Goal: Task Accomplishment & Management: Complete application form

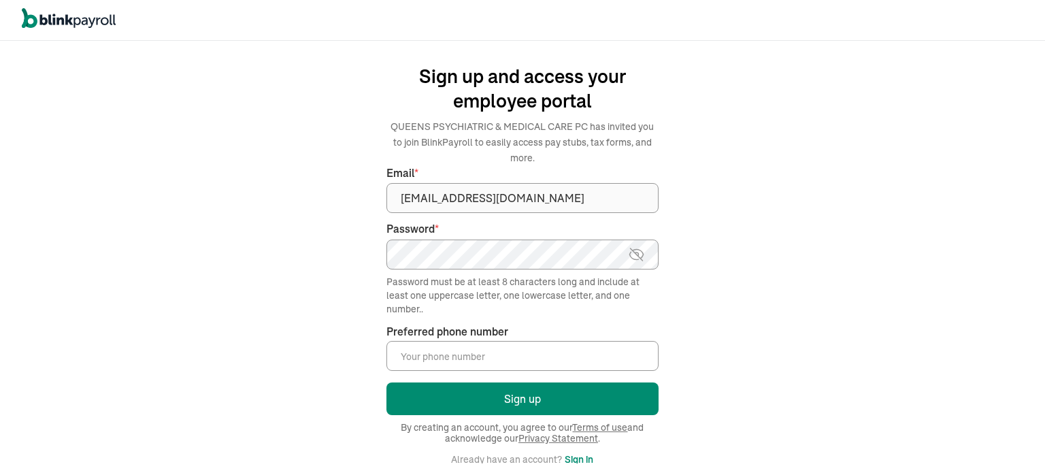
click at [636, 253] on img at bounding box center [636, 254] width 17 height 16
click at [428, 358] on input "Preferred phone number *" at bounding box center [522, 356] width 272 height 30
type input "(718) 687-7525"
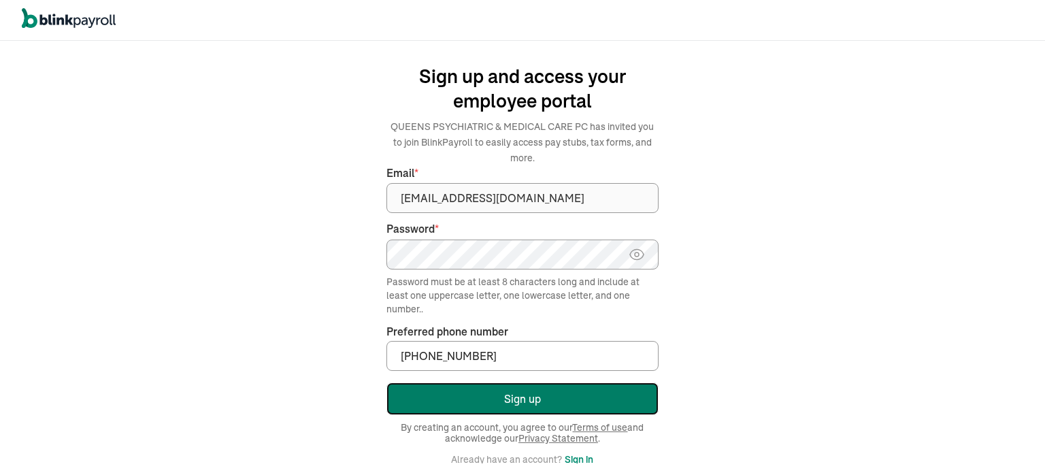
click at [507, 399] on button "Sign up" at bounding box center [522, 398] width 272 height 33
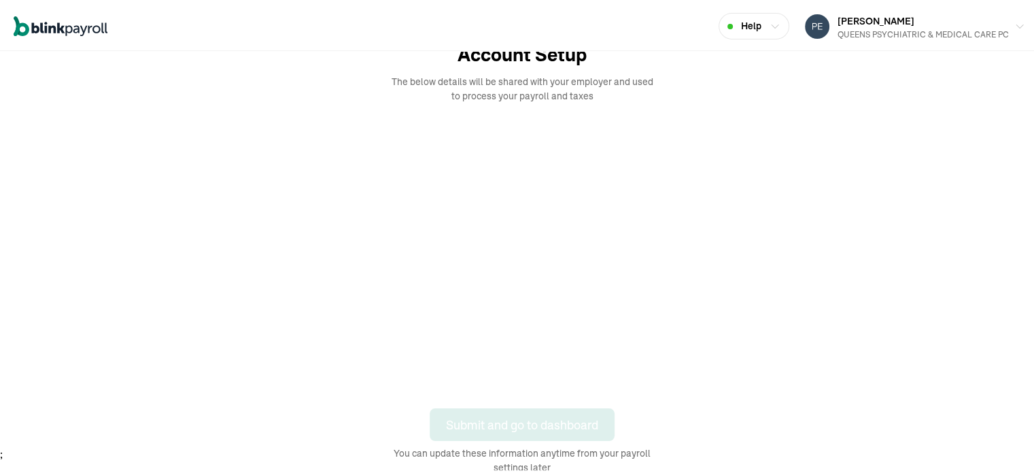
click at [494, 390] on div "Account Setup The below details will be shared with your employer and used to p…" at bounding box center [522, 256] width 979 height 434
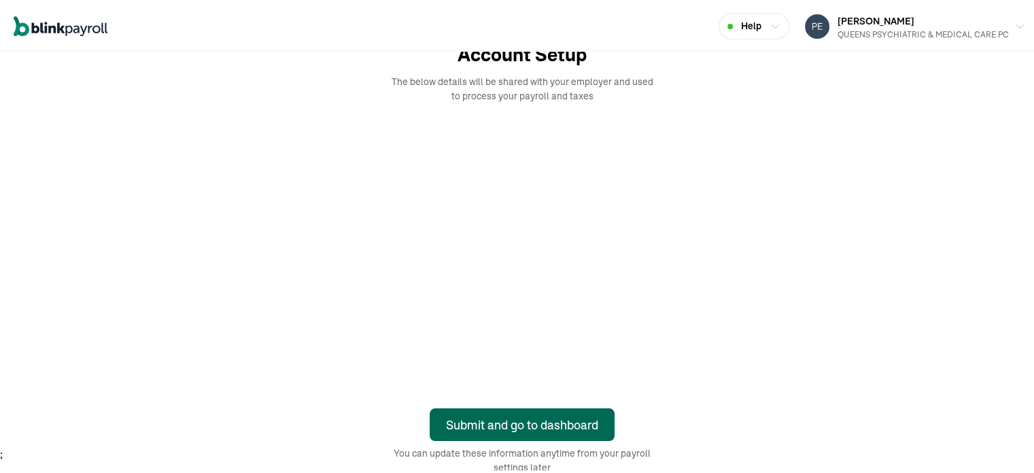
click at [548, 422] on div "Submit and go to dashboard" at bounding box center [522, 423] width 152 height 18
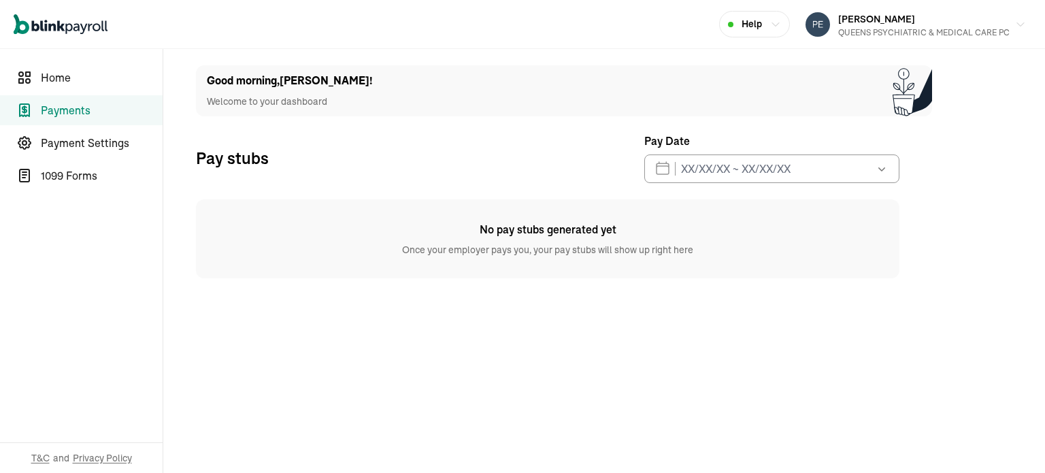
click at [880, 166] on icon "button" at bounding box center [882, 169] width 14 height 14
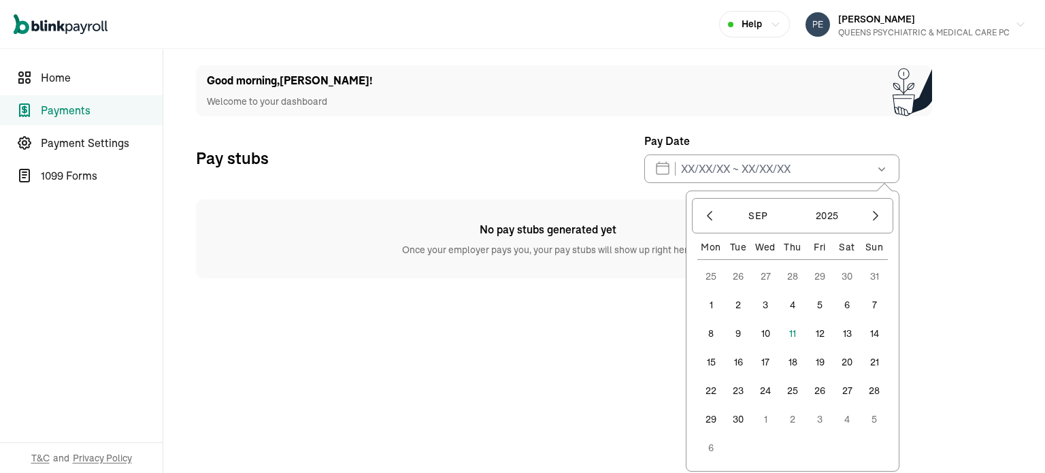
click at [711, 361] on button "15" at bounding box center [710, 361] width 27 height 27
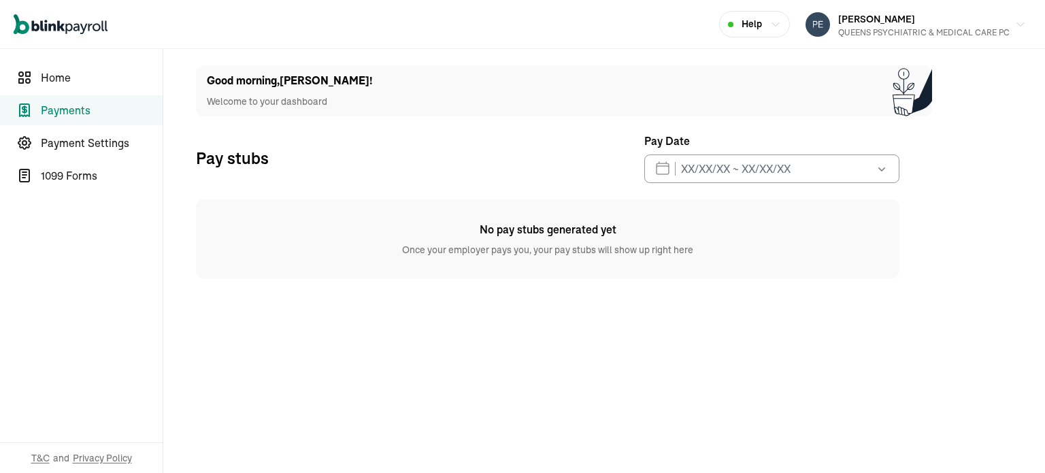
click at [984, 233] on main "Good morning , ANGELA ! Welcome to your dashboard Pay stubs Pay Date Sep 2025 M…" at bounding box center [603, 261] width 881 height 424
click at [1019, 24] on icon "button" at bounding box center [1020, 25] width 11 height 11
click at [1015, 23] on icon "button" at bounding box center [1020, 25] width 11 height 11
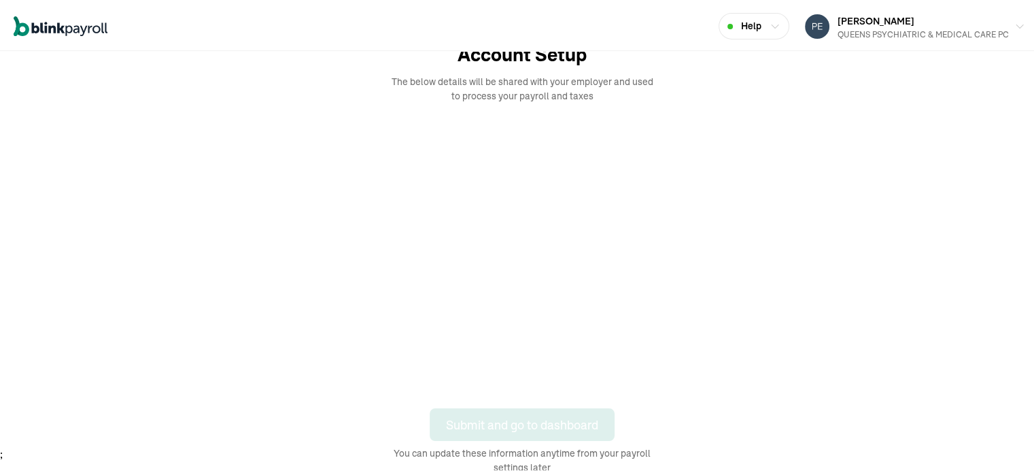
click at [494, 390] on div "Account Setup The below details will be shared with your employer and used to p…" at bounding box center [522, 256] width 979 height 434
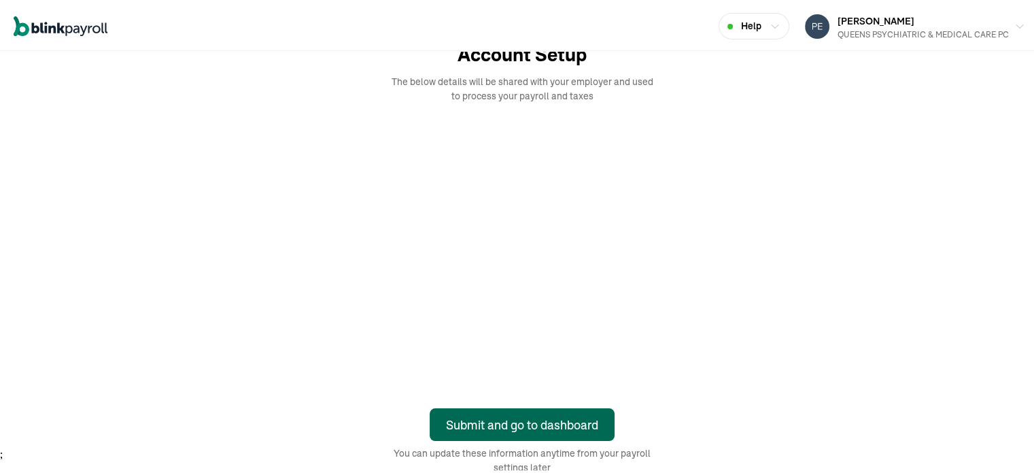
click at [548, 422] on div "Submit and go to dashboard" at bounding box center [522, 423] width 152 height 18
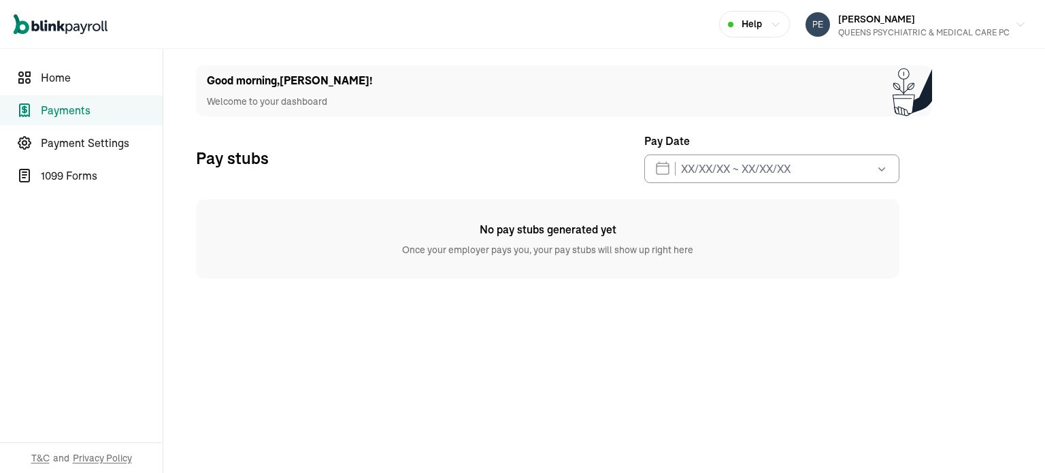
click at [880, 166] on icon "button" at bounding box center [882, 169] width 14 height 14
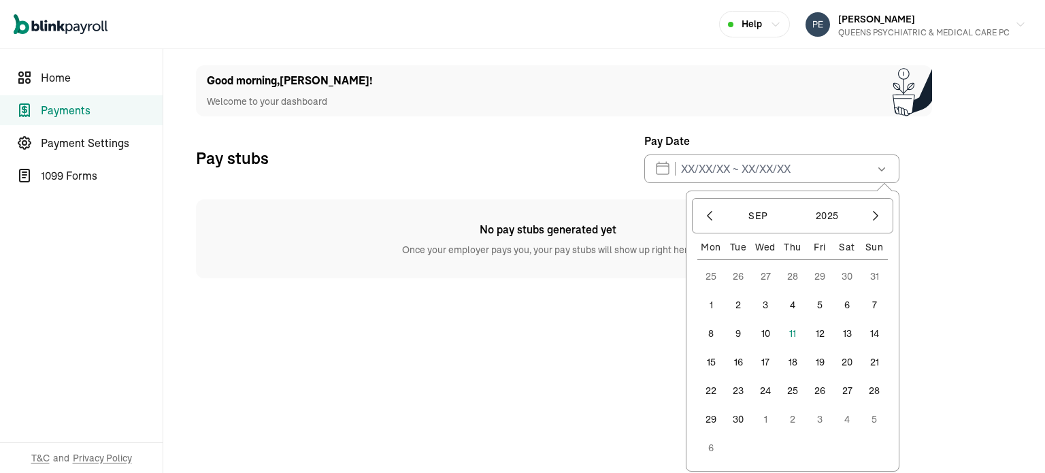
click at [711, 361] on button "15" at bounding box center [710, 361] width 27 height 27
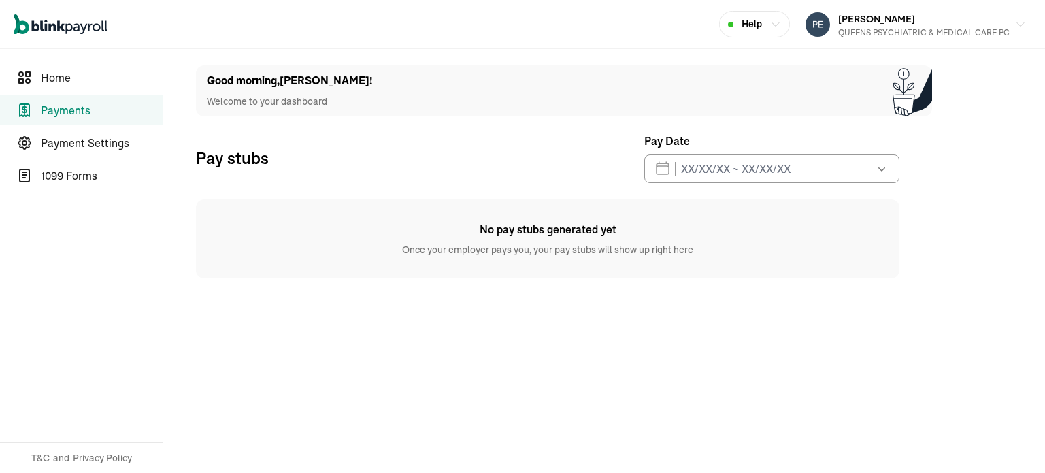
click at [984, 233] on main "Good morning , [PERSON_NAME] ! Welcome to your dashboard Pay stubs Pay Date [DA…" at bounding box center [603, 261] width 881 height 424
click at [1019, 24] on icon "button" at bounding box center [1020, 25] width 11 height 11
click at [1015, 23] on icon "button" at bounding box center [1020, 25] width 11 height 11
